Goal: Task Accomplishment & Management: Manage account settings

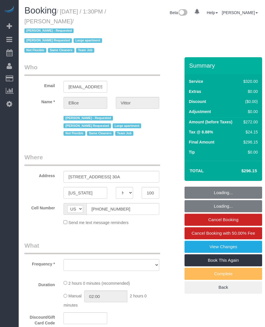
select select "NY"
select select "object:845"
select select "string:stripe-pm_1RY6uz4VGloSiKo7sBfzYHna"
select select "2"
select select "number:62"
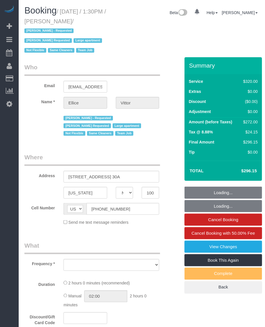
select select "number:75"
select select "number:15"
select select "number:6"
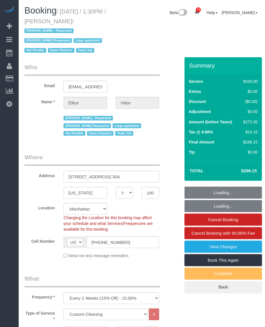
select select "object:1123"
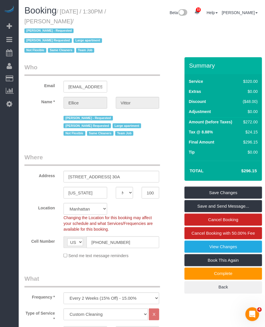
drag, startPoint x: 63, startPoint y: 11, endPoint x: 78, endPoint y: 19, distance: 17.1
click at [79, 19] on small "/ October 03, 2025 / 1:30PM / Ellice Vittor / Geraldin Bastidas - Requested Kar…" at bounding box center [65, 30] width 82 height 45
drag, startPoint x: 78, startPoint y: 19, endPoint x: 52, endPoint y: 21, distance: 26.2
click at [52, 21] on small "/ October 03, 2025 / 1:30PM / Ellice Vittor / Geraldin Bastidas - Requested Kar…" at bounding box center [65, 30] width 82 height 45
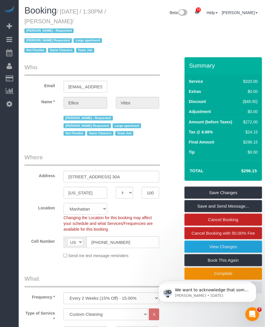
drag, startPoint x: 50, startPoint y: 21, endPoint x: 78, endPoint y: 22, distance: 27.6
click at [78, 21] on small "/ October 03, 2025 / 1:30PM / Ellice Vittor / Geraldin Bastidas - Requested Kar…" at bounding box center [65, 30] width 82 height 45
copy small "Ellice Vittor"
drag, startPoint x: 105, startPoint y: 20, endPoint x: 95, endPoint y: 18, distance: 9.6
click at [104, 20] on h1 "Booking / October 03, 2025 / 1:30PM / Ellice Vittor / Geraldin Bastidas - Reque…" at bounding box center [70, 30] width 93 height 49
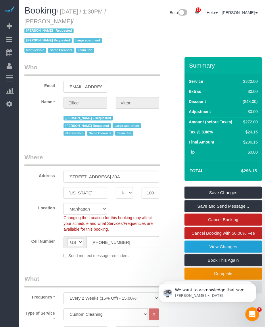
drag, startPoint x: 68, startPoint y: 14, endPoint x: 78, endPoint y: 22, distance: 12.5
click at [78, 22] on small "/ October 03, 2025 / 1:30PM / Ellice Vittor / Geraldin Bastidas - Requested Kar…" at bounding box center [65, 30] width 82 height 45
copy small "October 03, 2025 / 1:30PM / Ellice Vittor"
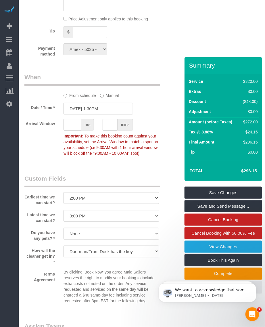
scroll to position [683, 0]
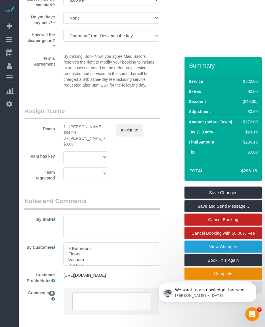
click at [80, 128] on div "1 - Kariluz Romero - $34.00" at bounding box center [86, 129] width 44 height 11
click at [77, 127] on div "1 - Kariluz Romero - $34.00" at bounding box center [86, 129] width 44 height 11
copy div "Kariluz"
click at [75, 137] on div "3 - Geraldin Bastidas - $0.00" at bounding box center [86, 141] width 44 height 11
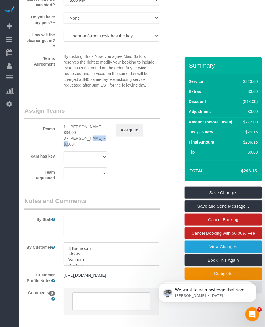
click at [75, 137] on div "3 - Geraldin Bastidas - $0.00" at bounding box center [86, 141] width 44 height 11
copy div "Geraldin"
click at [77, 138] on div "3 - Geraldin Bastidas - $0.00" at bounding box center [86, 141] width 44 height 11
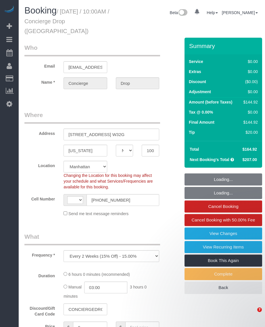
select select "NY"
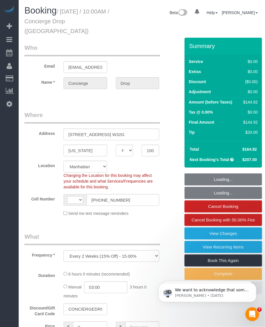
select select "object:719"
select select "string:[GEOGRAPHIC_DATA]"
select select "number:89"
select select "number:90"
select select "number:15"
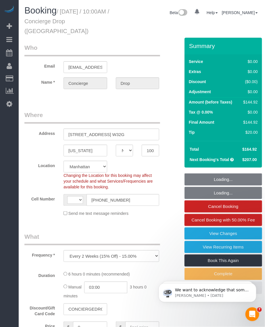
select select "number:6"
select select "spot1"
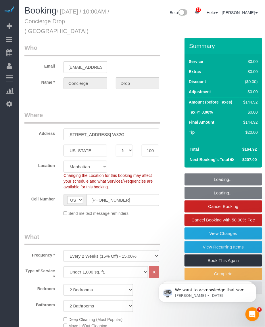
select select "string:stripe-pm_1RaQn24VGloSiKo7zeOF73Wj"
select select "2"
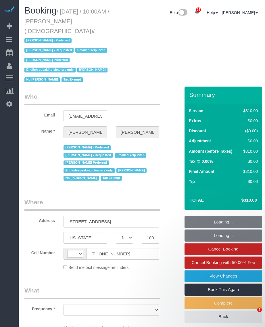
select select "NY"
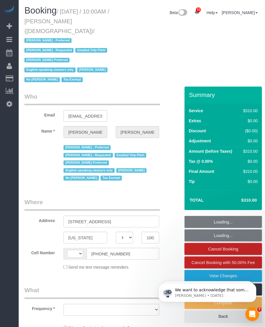
select select "spot1"
select select "number:89"
select select "number:90"
select select "number:15"
select select "number:7"
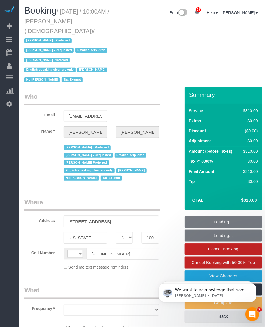
select select "300"
select select "string:[GEOGRAPHIC_DATA]"
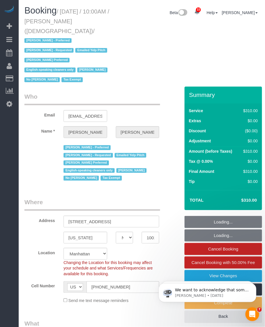
select select "object:1442"
select select "spot42"
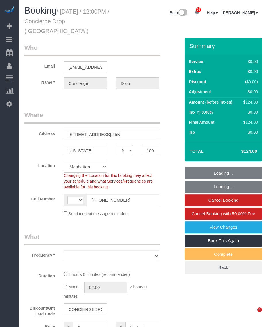
select select "NY"
select select "object:710"
select select "string:stripe-pm_1RaQn24VGloSiKo7zeOF73Wj"
select select "1"
select select "spot1"
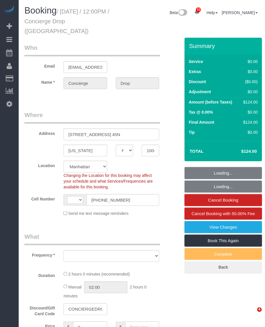
select select "number:89"
select select "number:90"
select select "number:15"
select select "number:6"
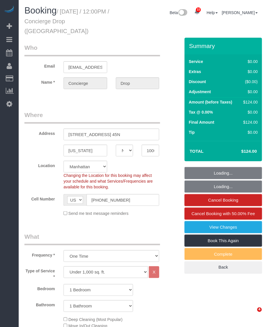
select select "string:[GEOGRAPHIC_DATA]"
select select "object:1452"
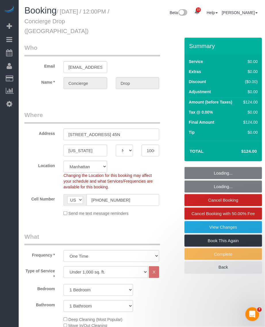
select select "1"
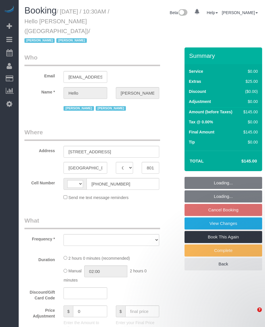
select select "CO"
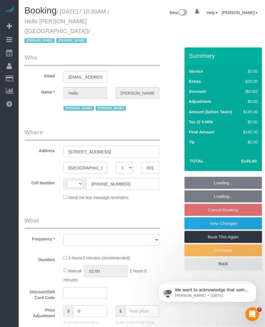
select select "object:701"
select select "number:89"
select select "number:90"
select select "number:13"
select select "number:6"
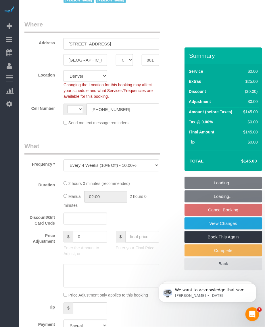
select select "string:[GEOGRAPHIC_DATA]"
select select "1"
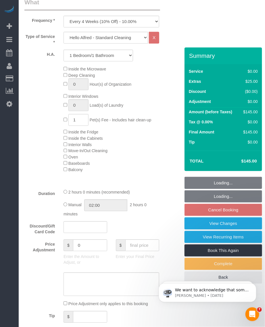
select select "object:1063"
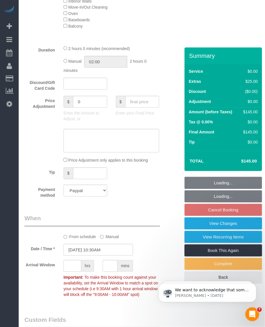
select select "1"
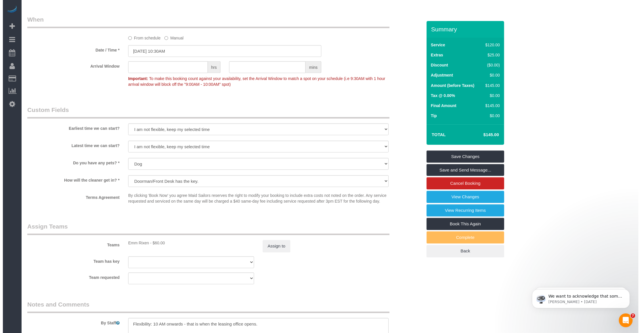
scroll to position [664, 0]
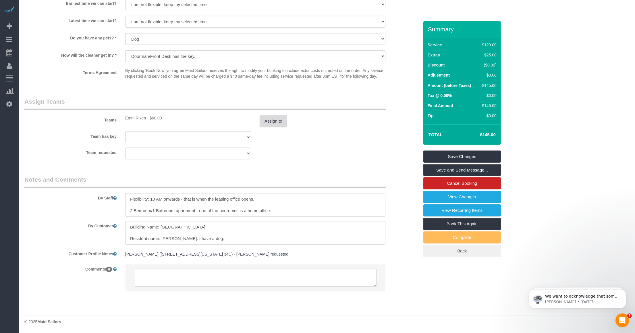
click at [265, 122] on button "Assign to" at bounding box center [274, 121] width 28 height 12
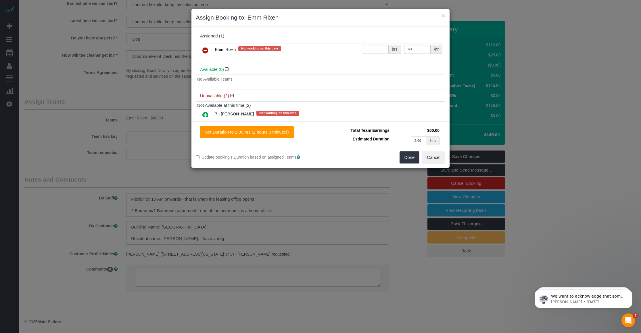
click at [205, 49] on icon at bounding box center [205, 50] width 6 height 7
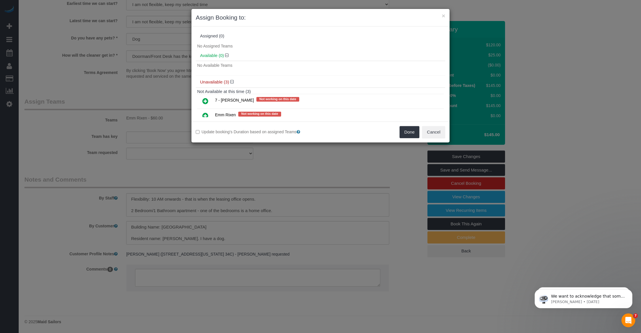
click at [203, 100] on icon at bounding box center [205, 100] width 6 height 7
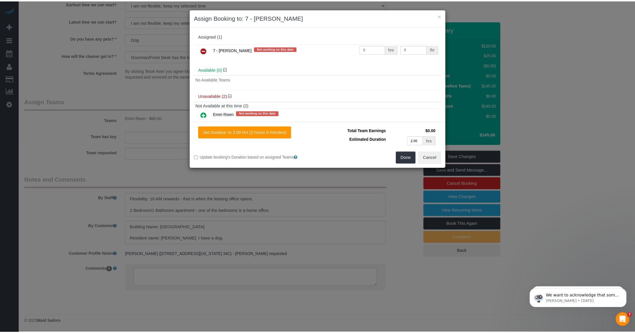
scroll to position [32, 0]
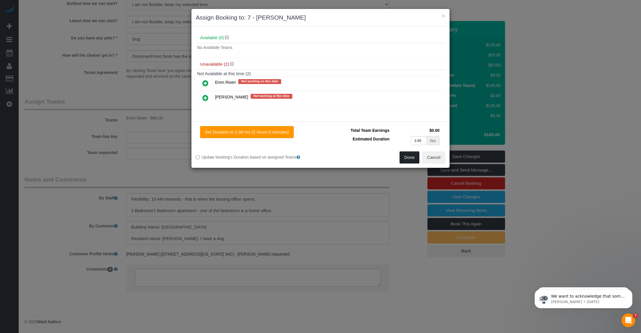
click at [265, 157] on button "Done" at bounding box center [409, 157] width 20 height 12
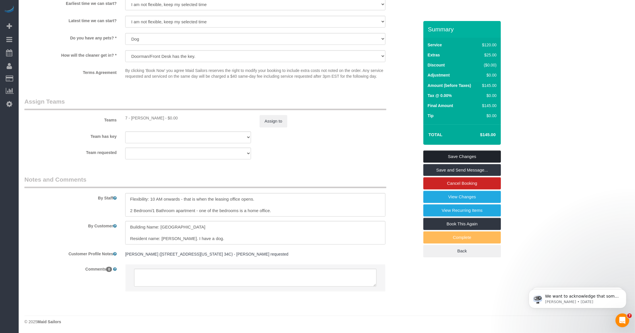
click at [265, 154] on link "Save Changes" at bounding box center [463, 156] width 78 height 12
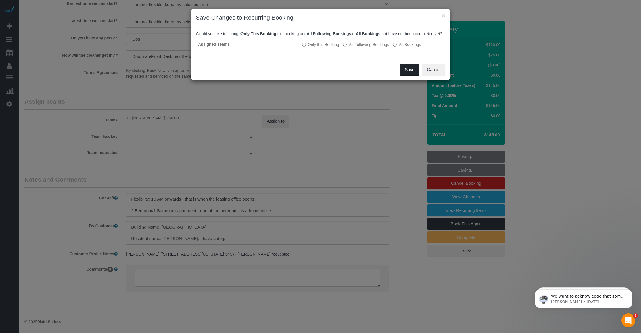
click at [265, 76] on button "Save" at bounding box center [410, 70] width 20 height 12
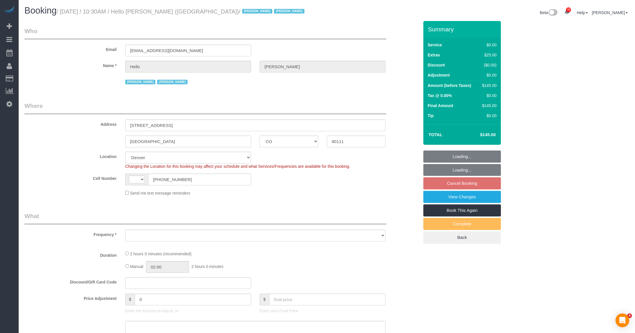
select select "CO"
select select "string:[GEOGRAPHIC_DATA]"
select select "object:917"
select select "1"
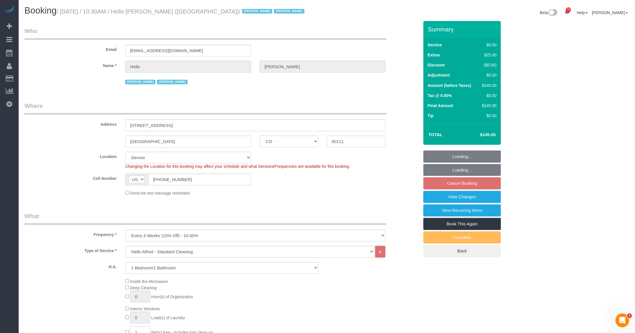
select select "number:89"
select select "number:90"
select select "number:13"
select select "number:6"
select select "1"
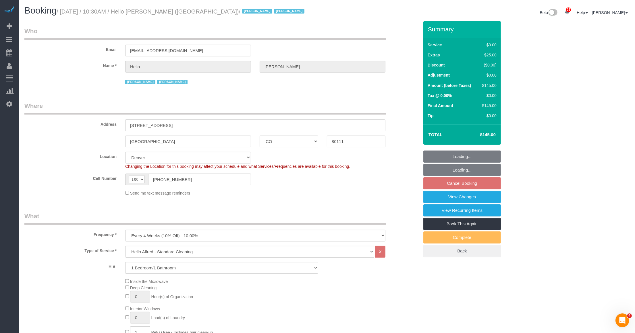
select select "object:1119"
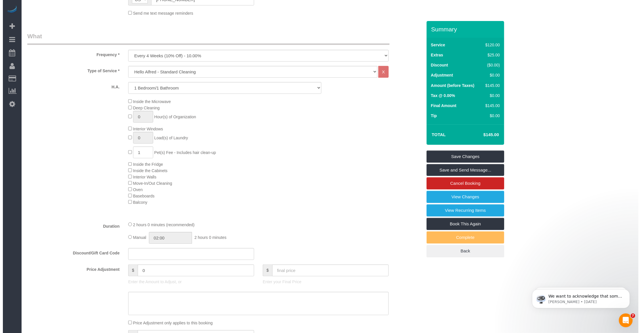
scroll to position [287, 0]
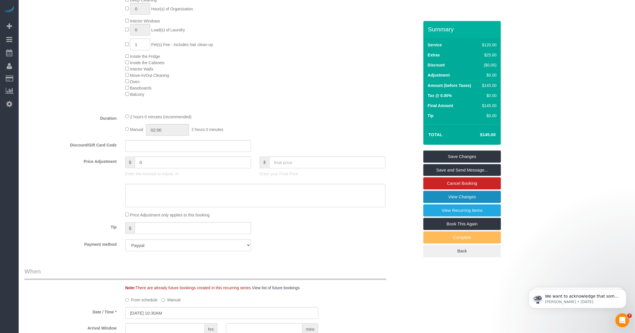
click at [437, 200] on link "View Changes" at bounding box center [463, 197] width 78 height 12
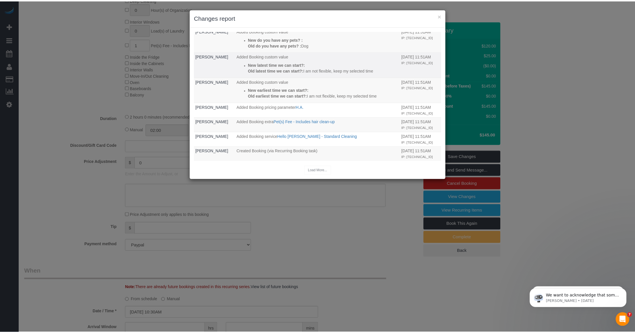
scroll to position [118, 0]
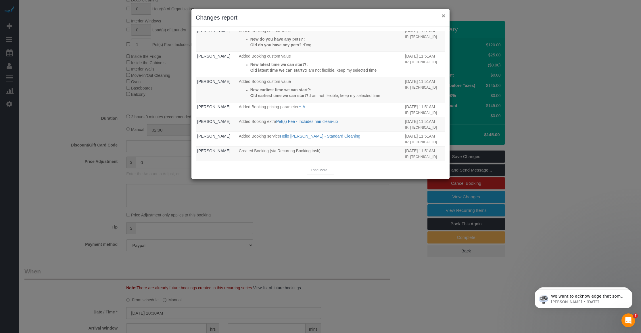
click at [444, 15] on button "×" at bounding box center [443, 16] width 3 height 6
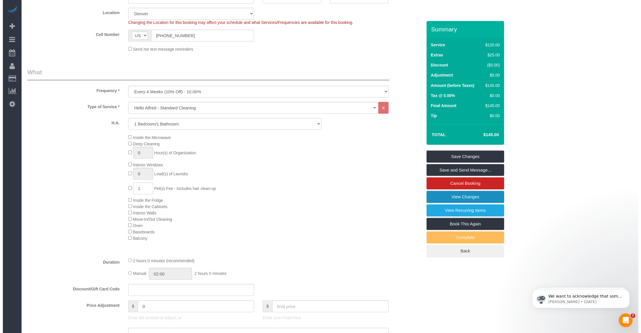
scroll to position [0, 0]
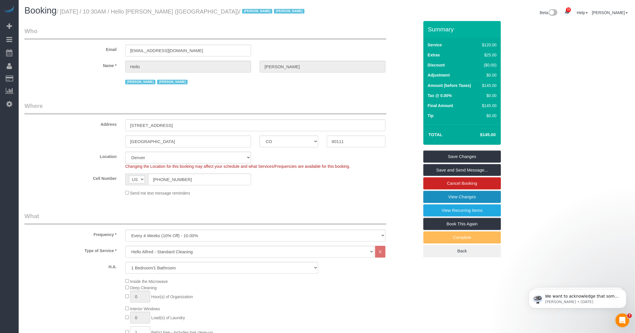
click at [427, 198] on link "View Changes" at bounding box center [463, 197] width 78 height 12
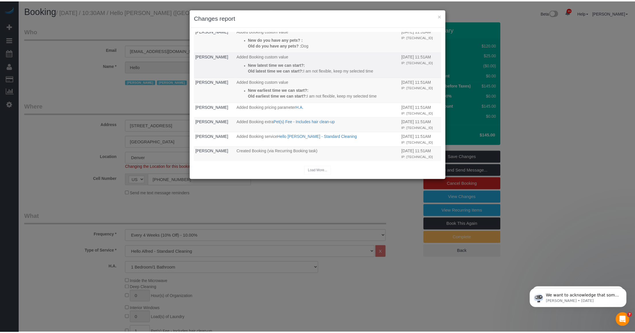
scroll to position [118, 0]
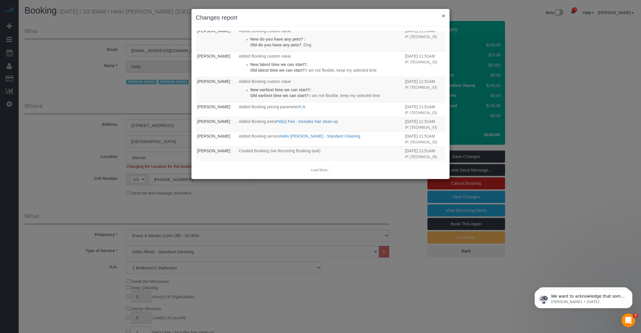
click at [444, 13] on button "×" at bounding box center [443, 16] width 3 height 6
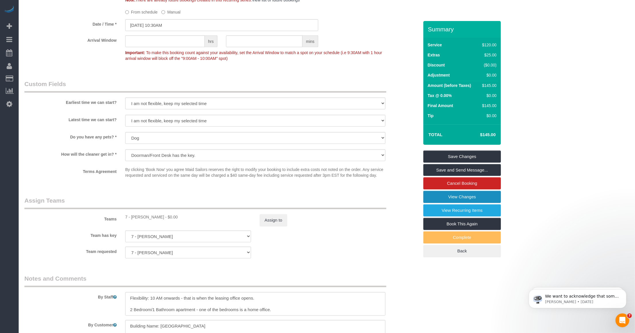
scroll to position [674, 0]
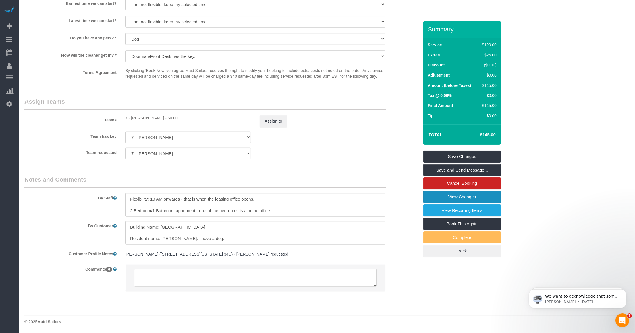
click at [442, 198] on link "View Changes" at bounding box center [463, 197] width 78 height 12
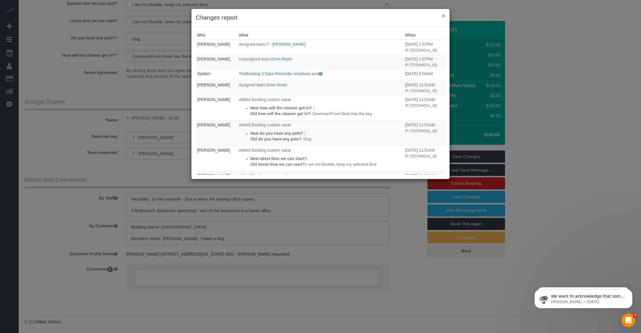
click at [442, 14] on button "×" at bounding box center [443, 16] width 3 height 6
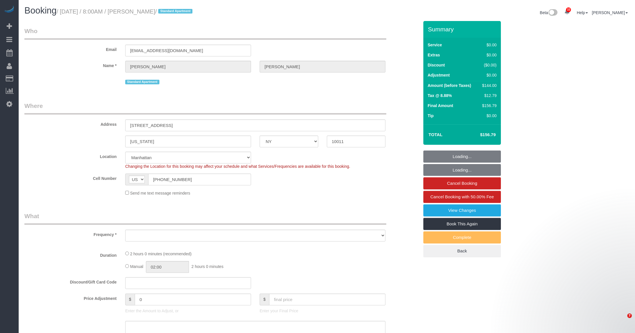
select select "NY"
select select "number:89"
select select "number:90"
select select "number:15"
select select "number:5"
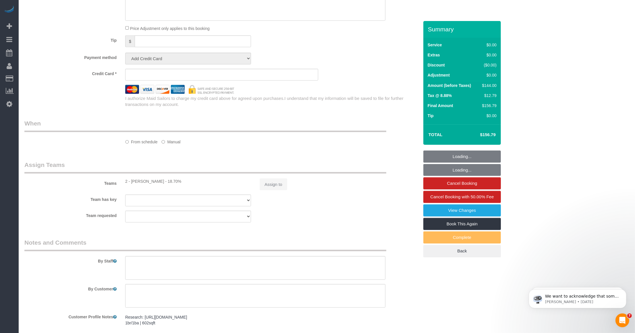
select select "object:1073"
select select "string:stripe-pm_1PZaWQ4VGloSiKo7bY6up6TP"
select select "1"
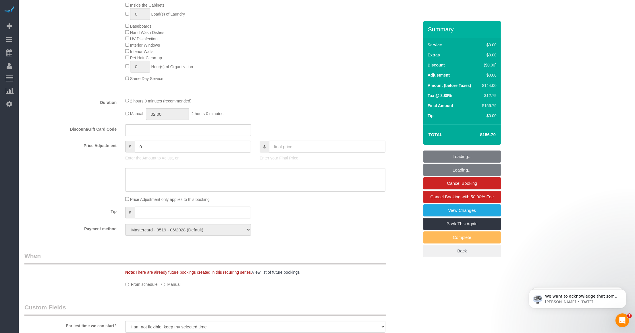
select select "spot1"
select select "1"
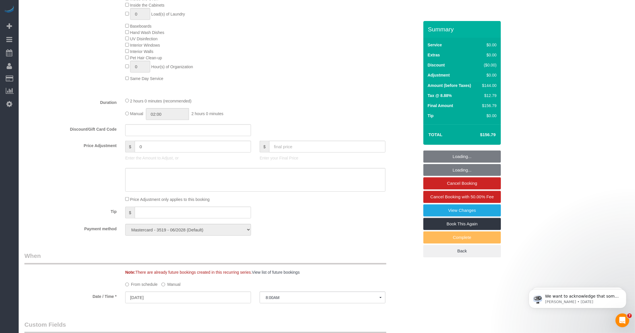
select select "object:1500"
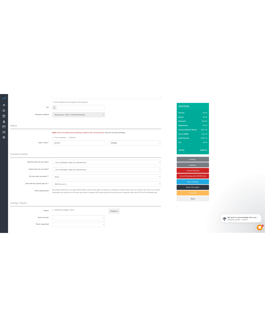
scroll to position [575, 0]
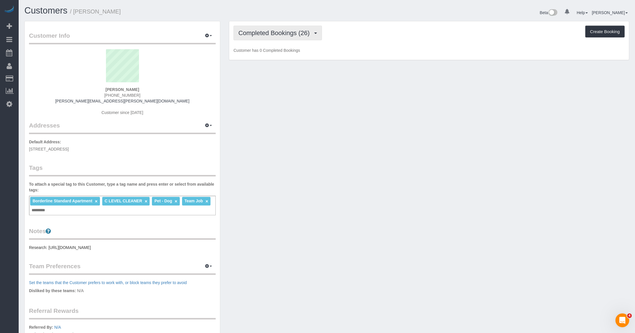
click at [264, 34] on span "Completed Bookings (26)" at bounding box center [276, 32] width 74 height 7
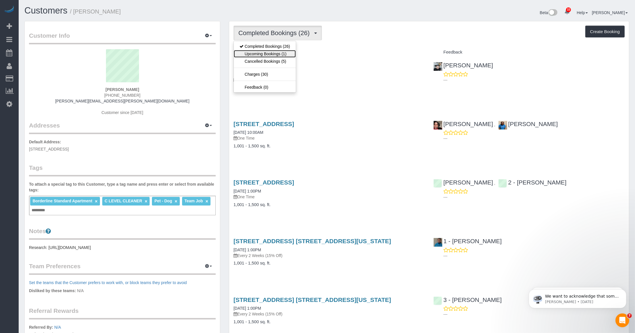
click at [261, 52] on link "Upcoming Bookings (1)" at bounding box center [265, 53] width 62 height 7
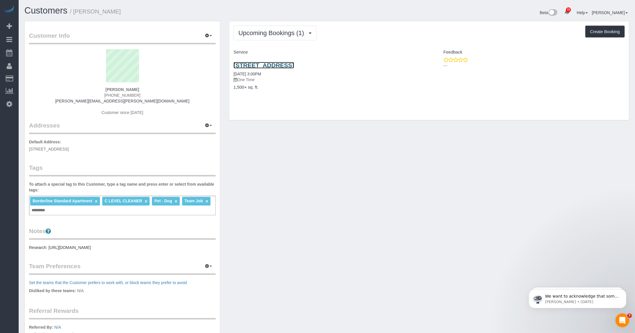
click at [269, 67] on link "183 Columbia Heights, Apt. 3, Brooklyn, NY 11201" at bounding box center [264, 65] width 61 height 7
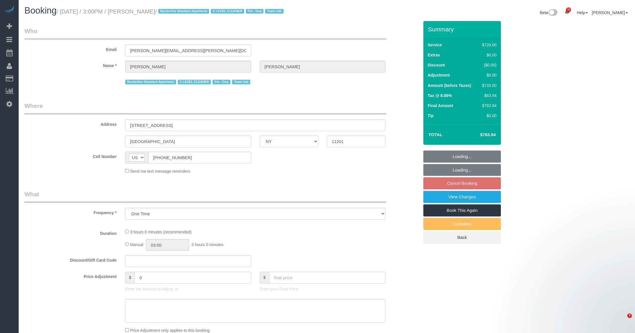
select select "NY"
select select "number:63"
select select "number:78"
select select "number:13"
select select "number:5"
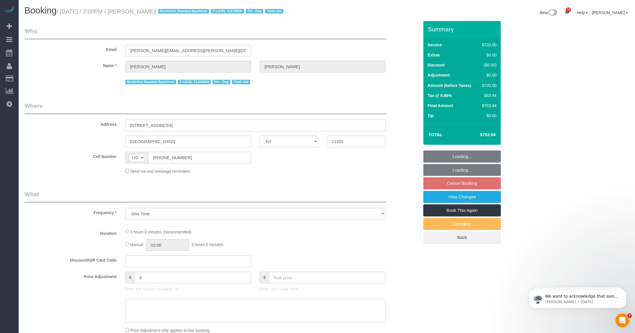
select select "string:stripe-pm_1SE9fS4VGloSiKo7iQJ7ZpLW"
select select "spot8"
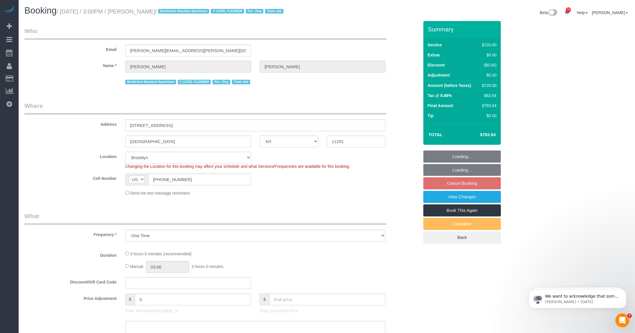
select select "object:1414"
select select "spot68"
select select "3"
select select "180"
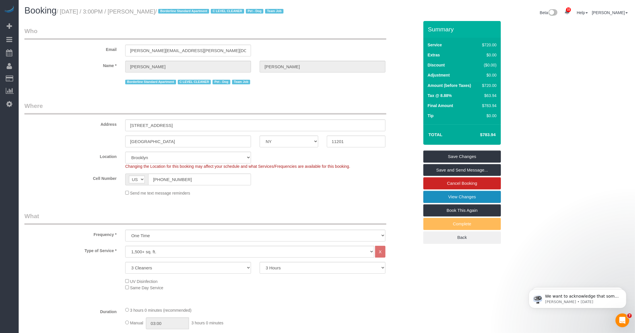
click at [457, 196] on link "View Changes" at bounding box center [463, 197] width 78 height 12
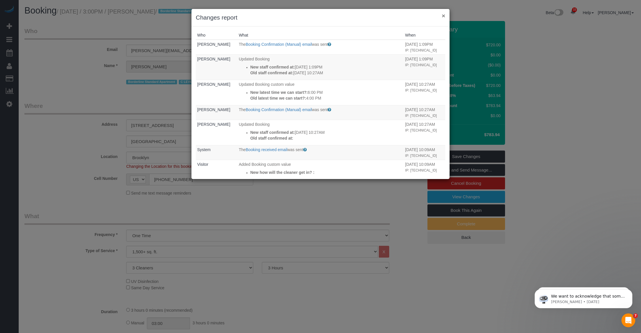
click at [443, 16] on button "×" at bounding box center [443, 16] width 3 height 6
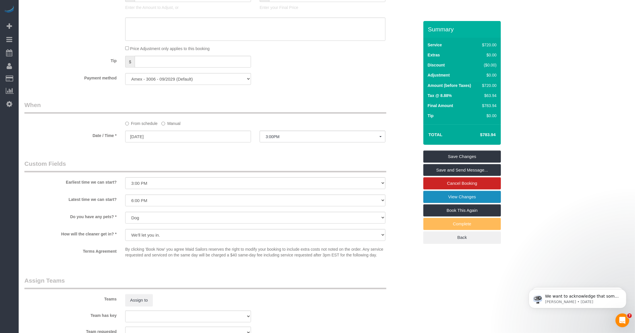
scroll to position [538, 0]
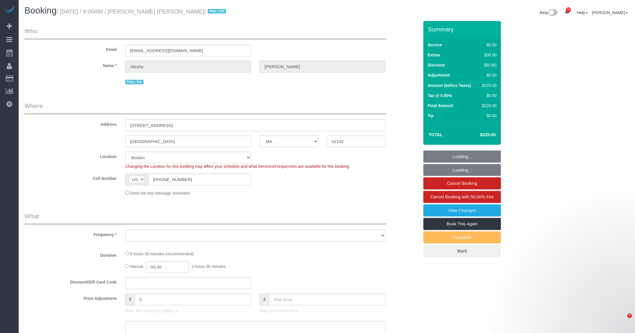
select select "MA"
select select "number:89"
select select "number:90"
select select "number:14"
select select "number:6"
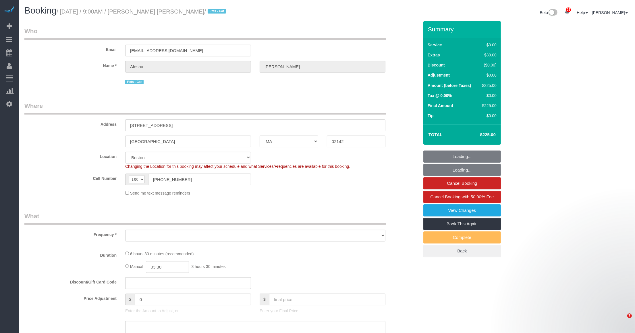
select select "object:1129"
select select "string:stripe-pm_1PE9ca4VGloSiKo7IbxqJgSK"
select select "2"
select select "spot1"
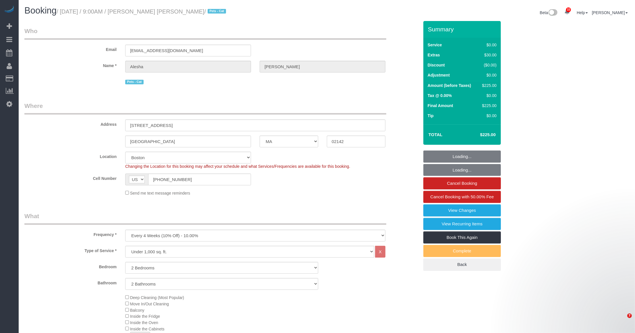
select select "object:1169"
